Goal: Information Seeking & Learning: Learn about a topic

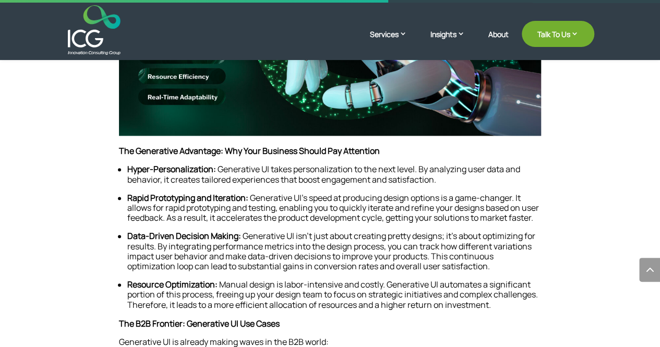
scroll to position [669, 0]
click at [309, 271] on li "Data-Driven Decision Making: Generative UI isn’t just about creating pretty des…" at bounding box center [334, 251] width 414 height 40
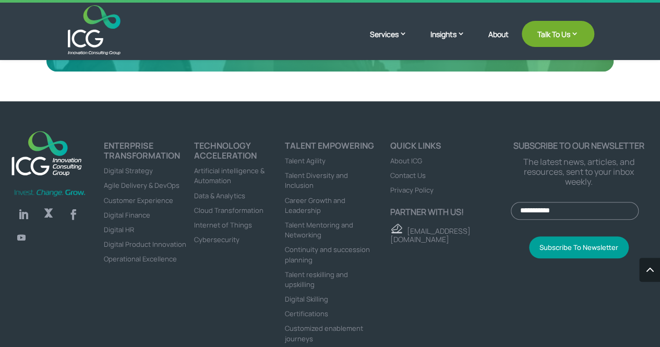
scroll to position [2389, 0]
